Goal: Find specific page/section: Find specific page/section

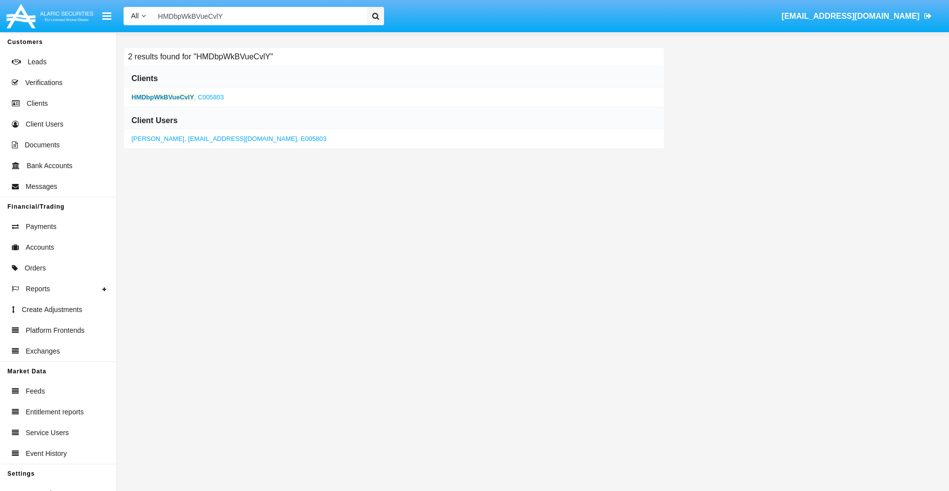
type input "HMDbpWkBVueCvlY"
click at [163, 97] on b "HMDbpWkBVueCvlY" at bounding box center [163, 96] width 63 height 7
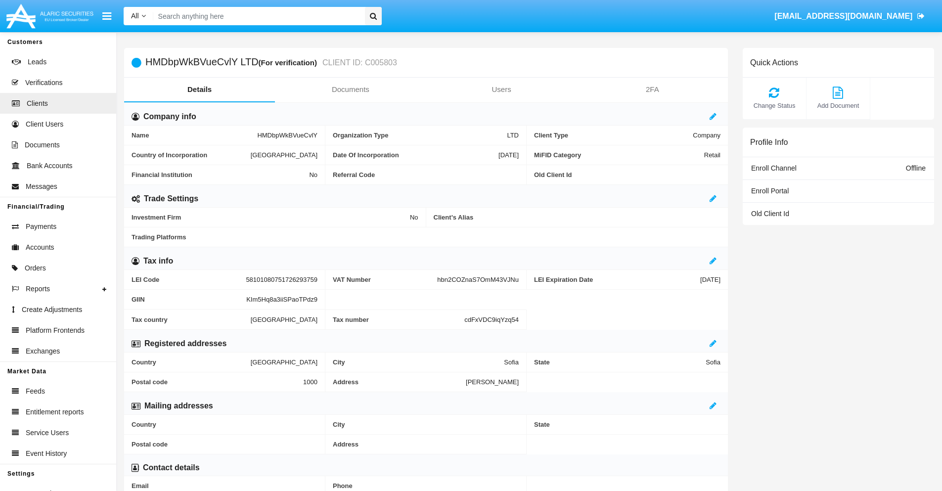
click at [350, 89] on link "Documents" at bounding box center [350, 90] width 151 height 24
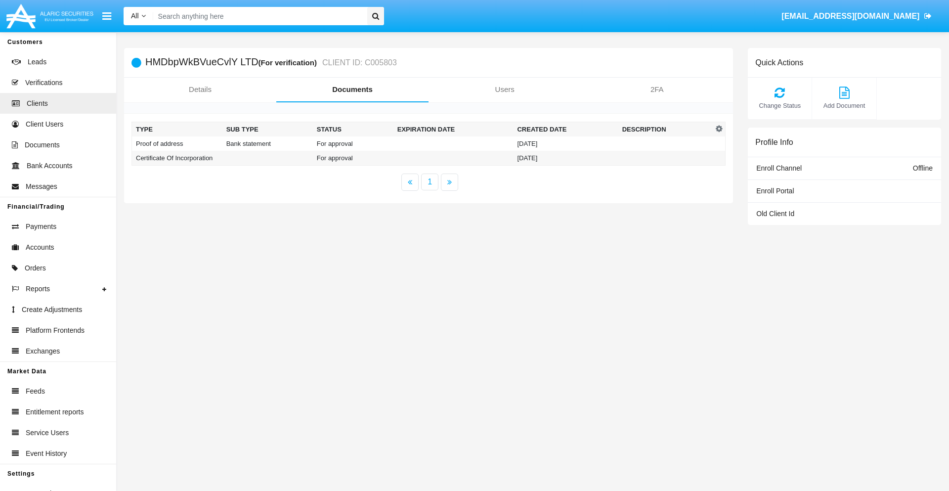
click at [177, 143] on td "Proof of address" at bounding box center [177, 143] width 90 height 14
